Goal: Task Accomplishment & Management: Use online tool/utility

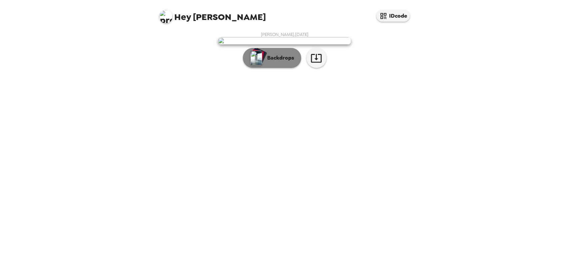
click at [276, 54] on p "Backdrops" at bounding box center [279, 58] width 30 height 8
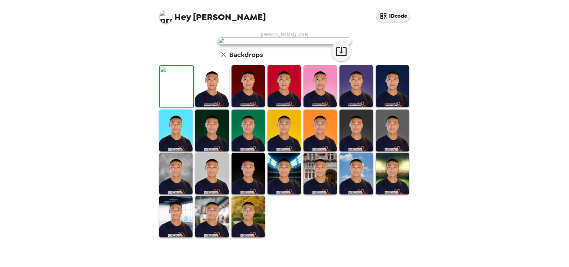
click at [212, 107] on img at bounding box center [211, 86] width 33 height 42
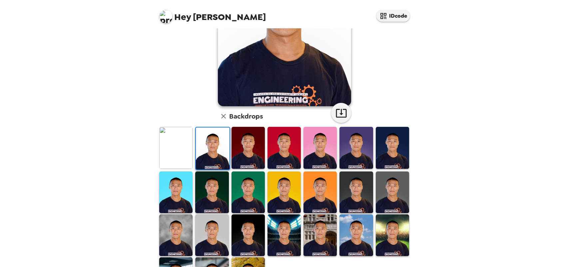
scroll to position [103, 0]
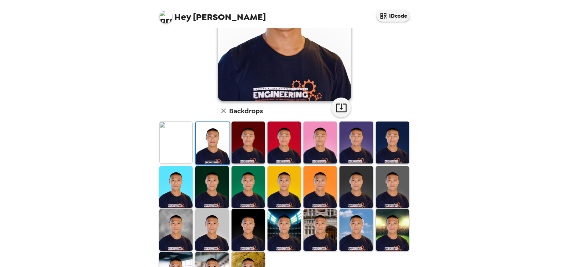
click at [355, 178] on img at bounding box center [356, 187] width 33 height 42
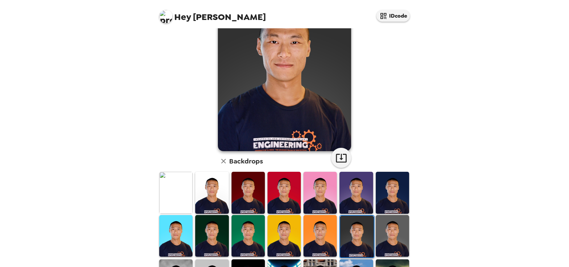
scroll to position [141, 0]
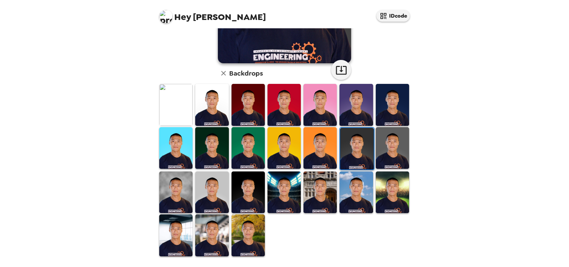
click at [219, 231] on img at bounding box center [211, 236] width 33 height 42
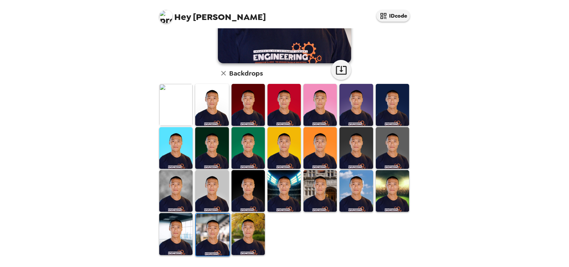
click at [211, 195] on img at bounding box center [211, 191] width 33 height 42
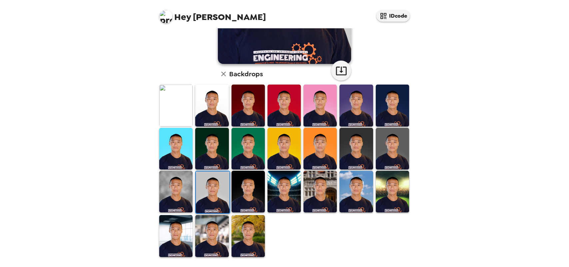
scroll to position [0, 0]
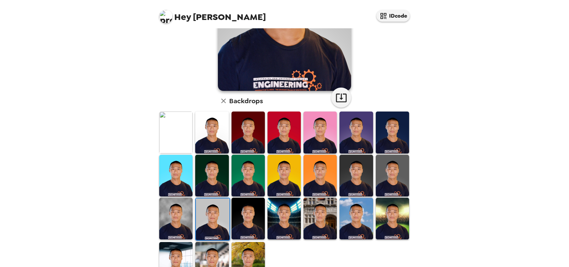
click at [400, 126] on img at bounding box center [392, 133] width 33 height 42
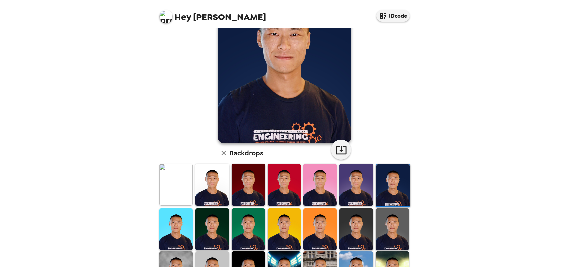
scroll to position [87, 0]
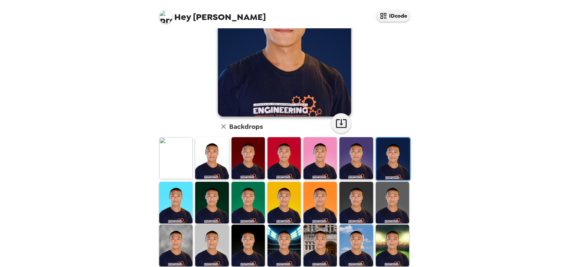
click at [390, 202] on img at bounding box center [392, 203] width 33 height 42
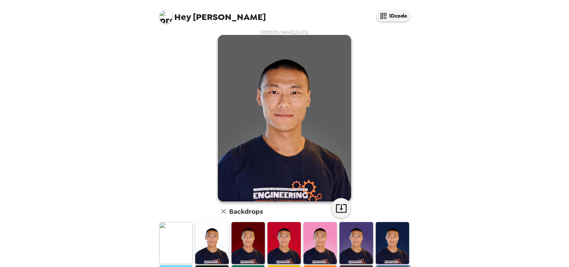
scroll to position [0, 0]
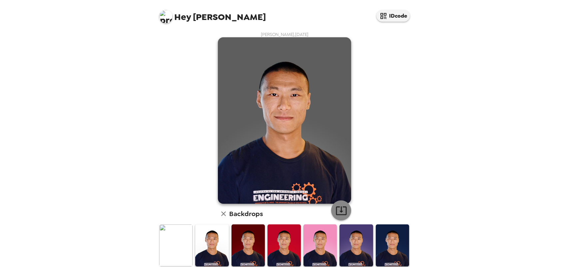
click at [345, 210] on icon "button" at bounding box center [342, 211] width 12 height 12
click at [418, 109] on div "Hey James IDcode James Jia , 09-11-2025 Backdrops" at bounding box center [284, 133] width 569 height 267
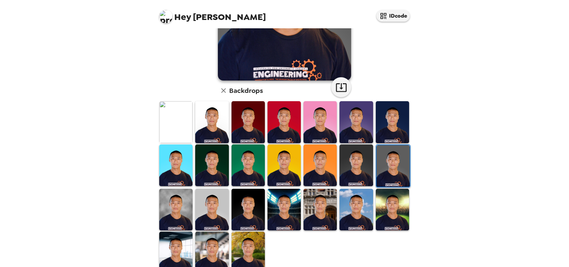
scroll to position [117, 0]
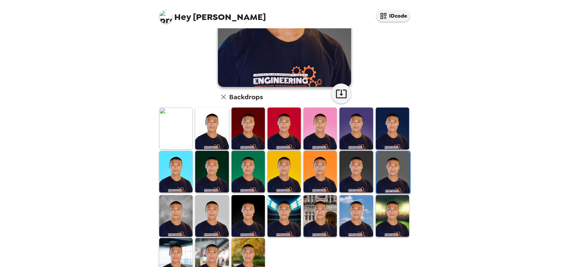
click at [206, 139] on img at bounding box center [211, 129] width 33 height 42
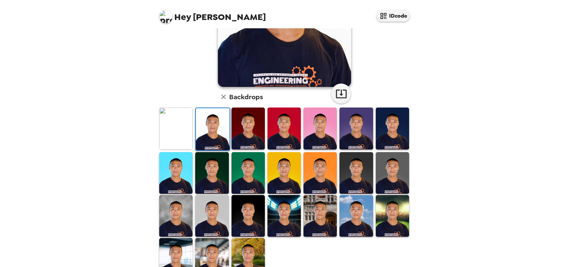
scroll to position [0, 0]
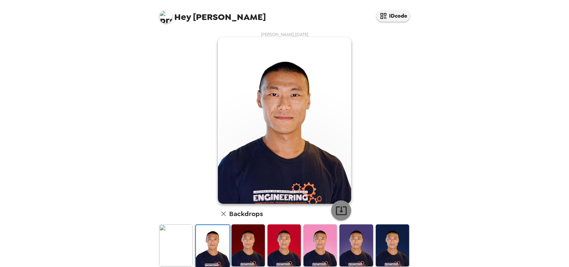
click at [344, 210] on icon "button" at bounding box center [342, 211] width 12 height 12
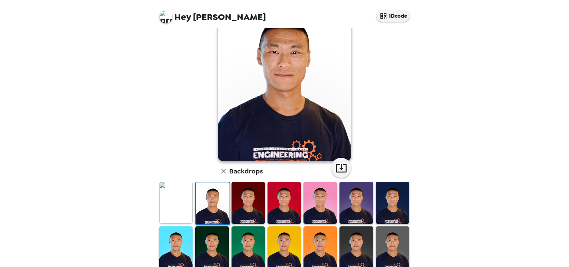
scroll to position [100, 0]
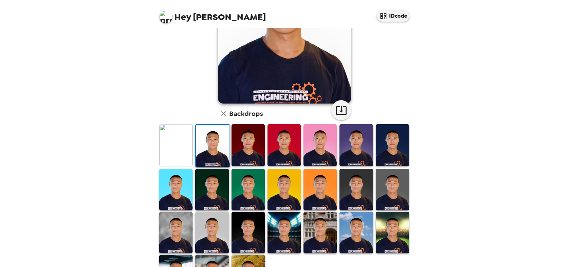
click at [218, 234] on img at bounding box center [211, 233] width 33 height 42
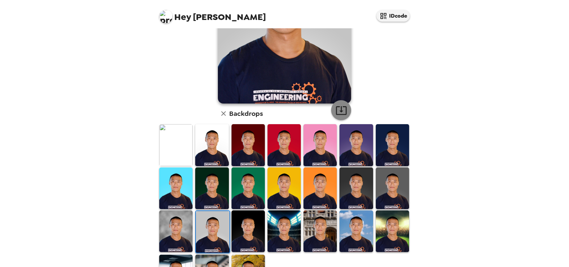
scroll to position [0, 0]
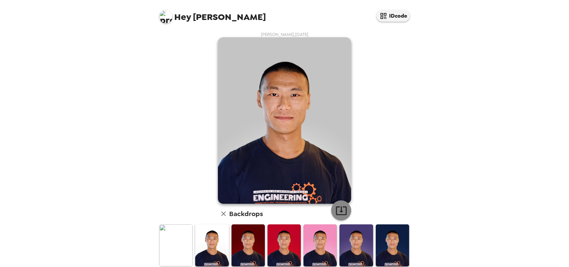
click at [345, 203] on button "button" at bounding box center [341, 211] width 20 height 20
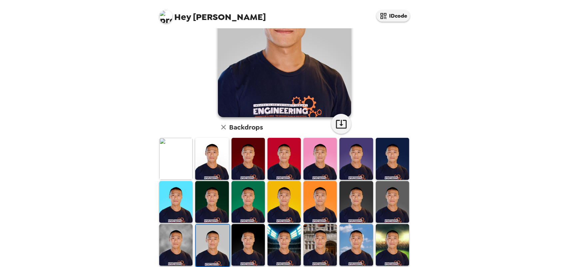
scroll to position [141, 0]
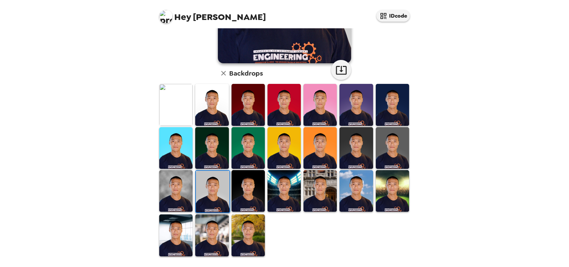
click at [420, 143] on div "Hey James IDcode James Jia , 09-11-2025 Backdrops" at bounding box center [284, 133] width 569 height 267
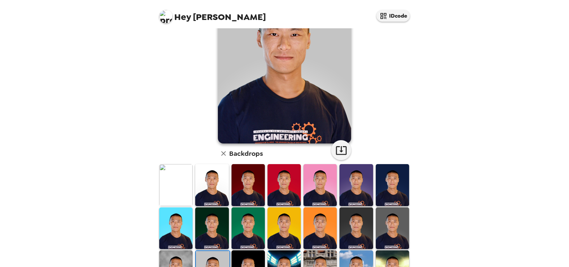
scroll to position [0, 0]
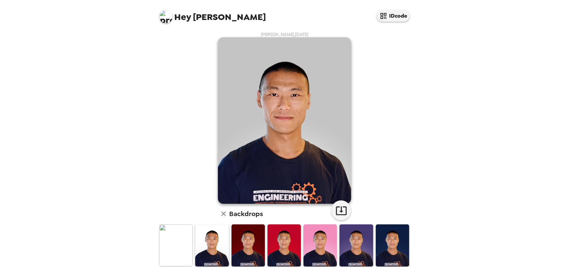
click at [527, 88] on div "Hey James IDcode James Jia , 09-11-2025 Backdrops" at bounding box center [284, 133] width 569 height 267
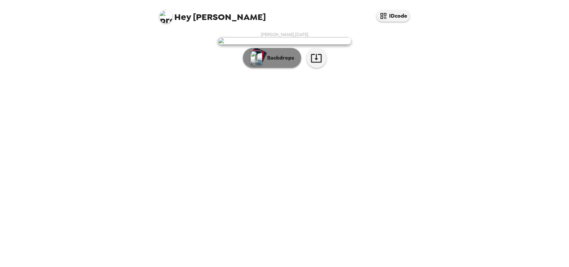
click at [281, 68] on button "Backdrops" at bounding box center [272, 58] width 58 height 20
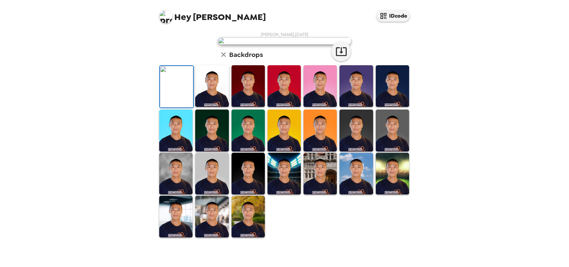
scroll to position [141, 0]
click at [323, 195] on img at bounding box center [320, 174] width 33 height 42
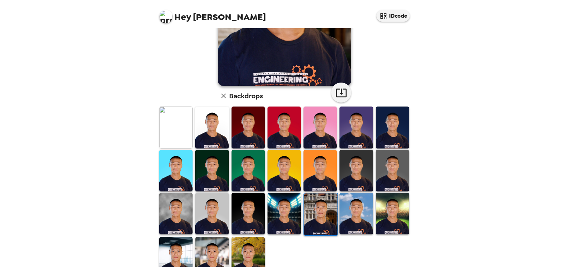
scroll to position [136, 0]
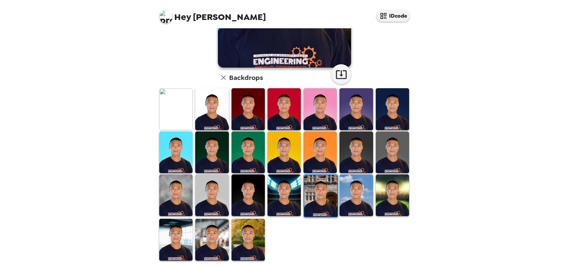
click at [276, 199] on img at bounding box center [284, 196] width 33 height 42
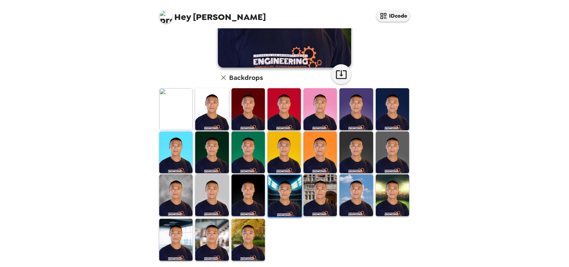
click at [212, 241] on img at bounding box center [211, 240] width 33 height 42
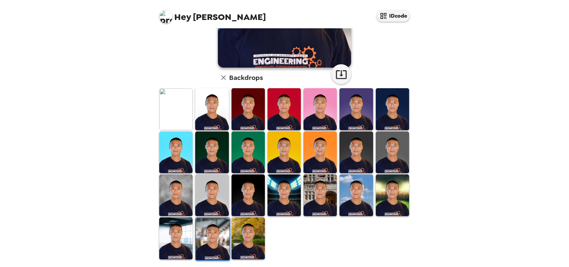
click at [259, 233] on img at bounding box center [248, 239] width 33 height 42
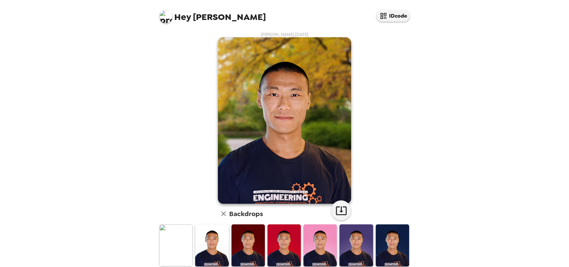
scroll to position [141, 0]
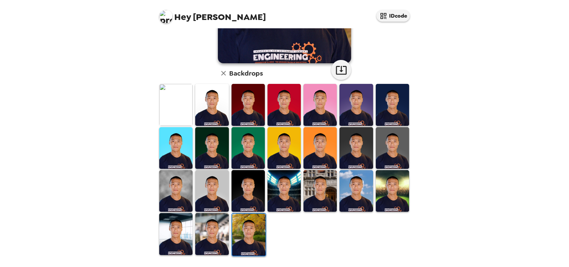
click at [185, 196] on img at bounding box center [175, 191] width 33 height 42
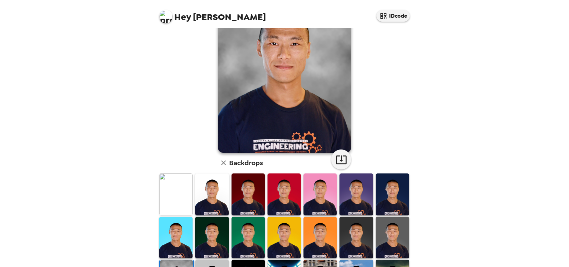
scroll to position [0, 0]
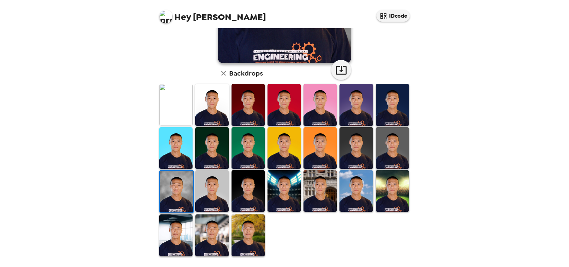
click at [364, 185] on img at bounding box center [356, 191] width 33 height 42
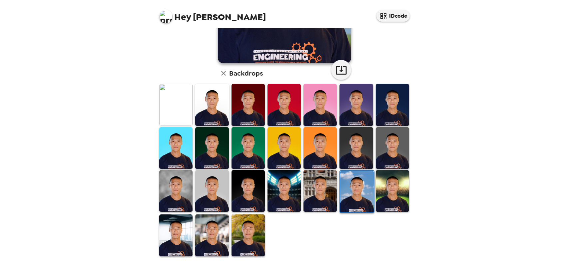
click at [327, 199] on img at bounding box center [320, 191] width 33 height 42
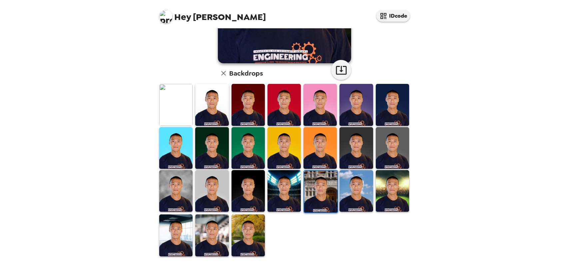
click at [387, 163] on img at bounding box center [392, 148] width 33 height 42
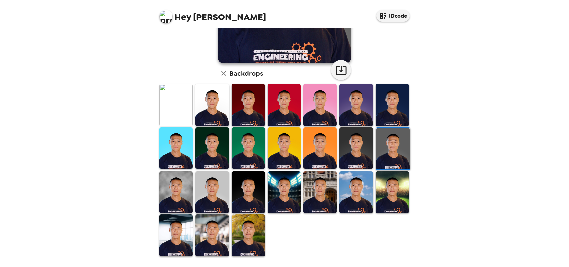
click at [397, 198] on img at bounding box center [392, 193] width 33 height 42
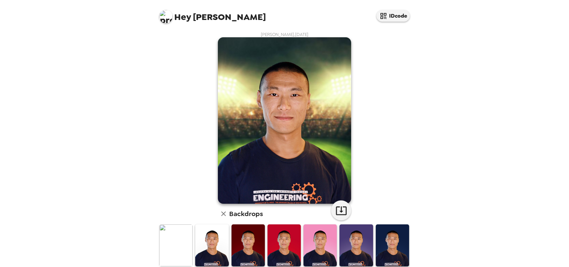
scroll to position [141, 0]
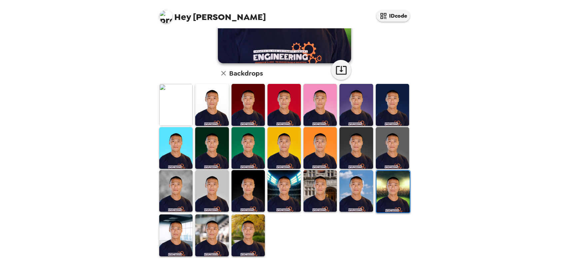
click at [171, 108] on img at bounding box center [175, 105] width 33 height 42
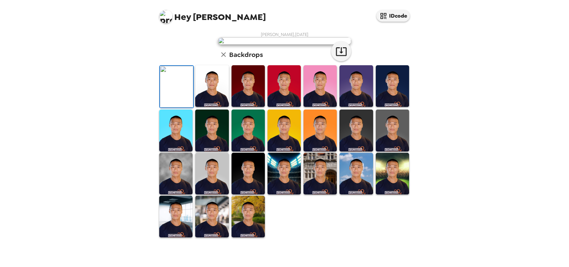
scroll to position [117, 0]
